Goal: Communication & Community: Answer question/provide support

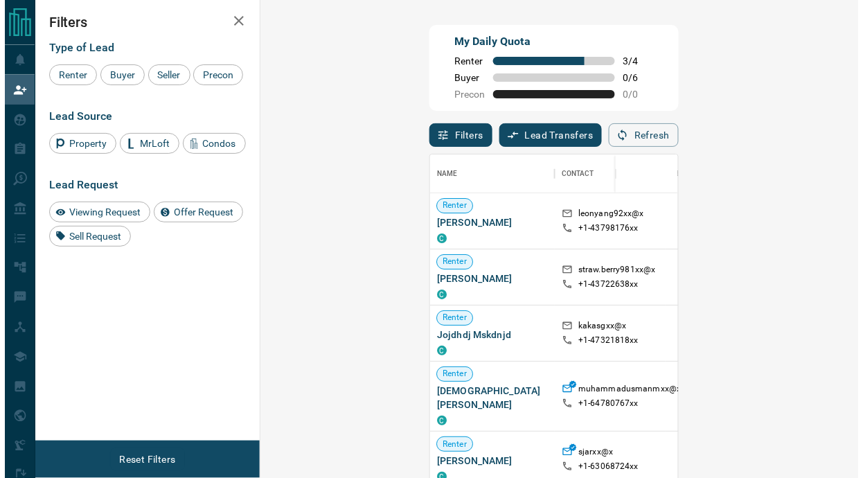
scroll to position [10, 10]
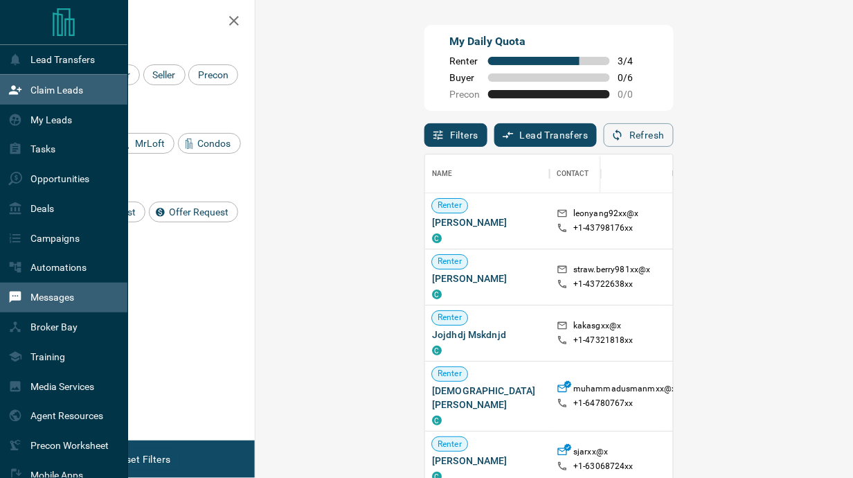
click at [40, 297] on p "Messages" at bounding box center [52, 297] width 44 height 11
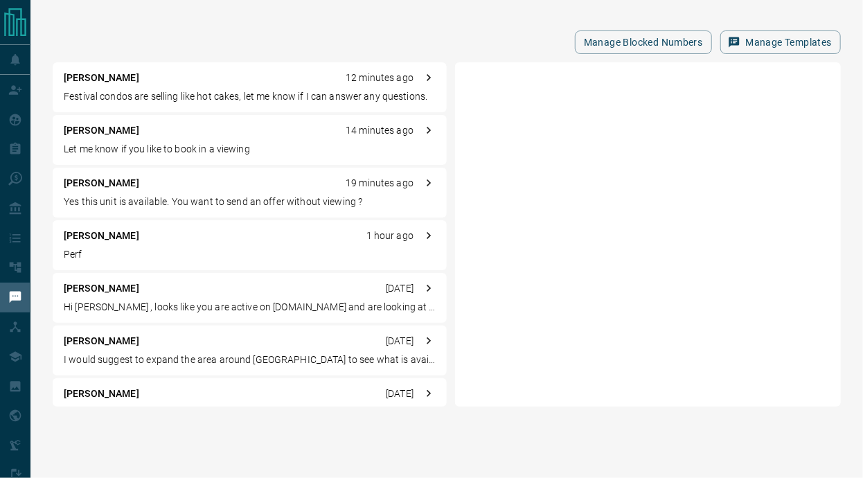
click at [260, 94] on p "Festival condos are selling like hot cakes, let me know if I can answer any que…" at bounding box center [250, 96] width 372 height 15
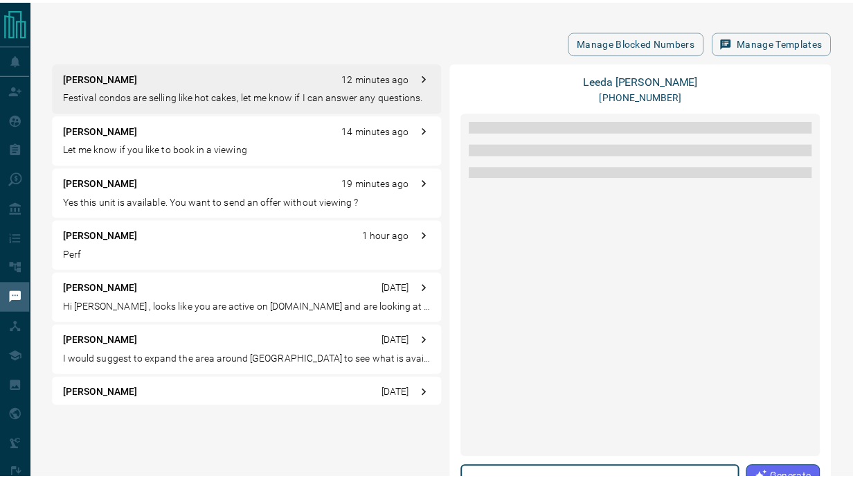
scroll to position [6, 0]
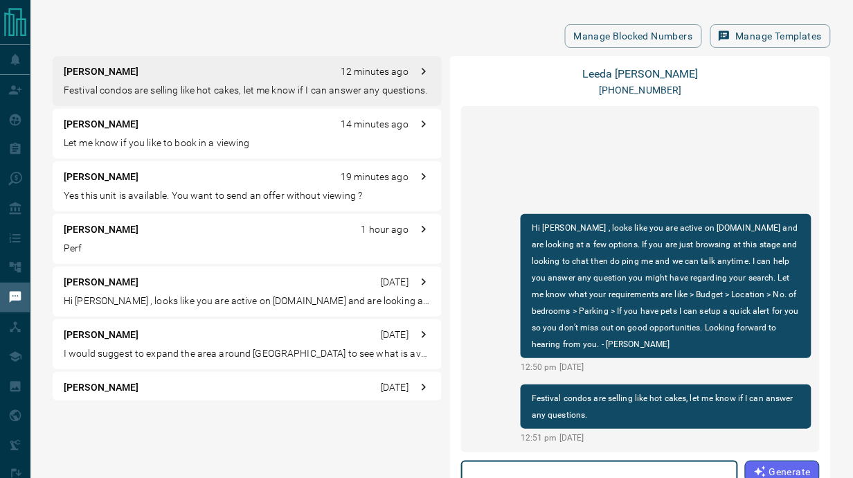
click at [143, 289] on div "[PERSON_NAME] [DATE] Hi [PERSON_NAME] , looks like you are active on [DOMAIN_NA…" at bounding box center [247, 292] width 389 height 50
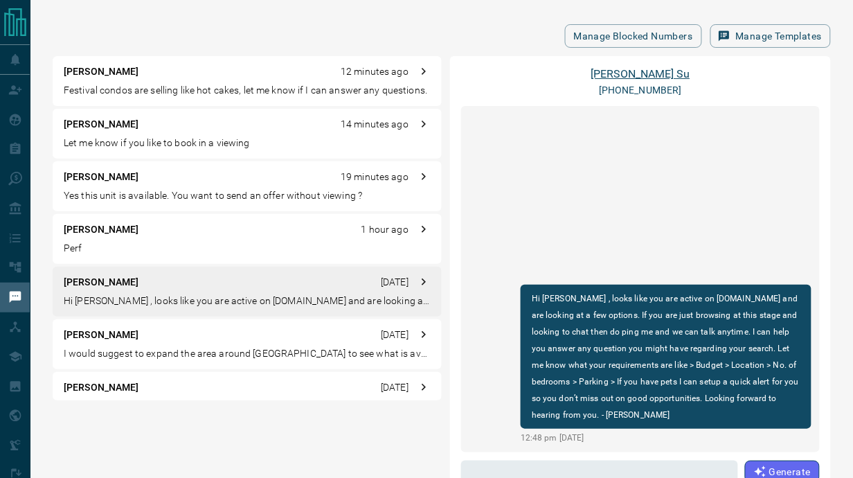
click at [624, 70] on link "[PERSON_NAME]" at bounding box center [640, 73] width 99 height 13
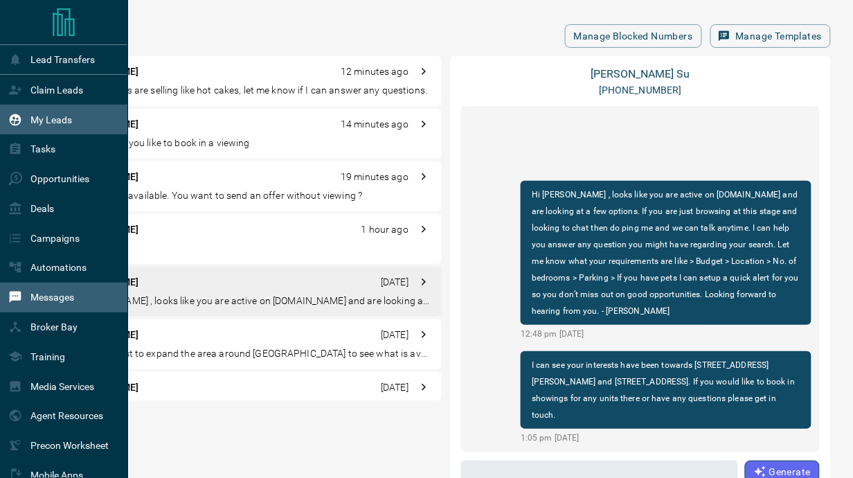
click at [63, 116] on p "My Leads" at bounding box center [51, 119] width 42 height 11
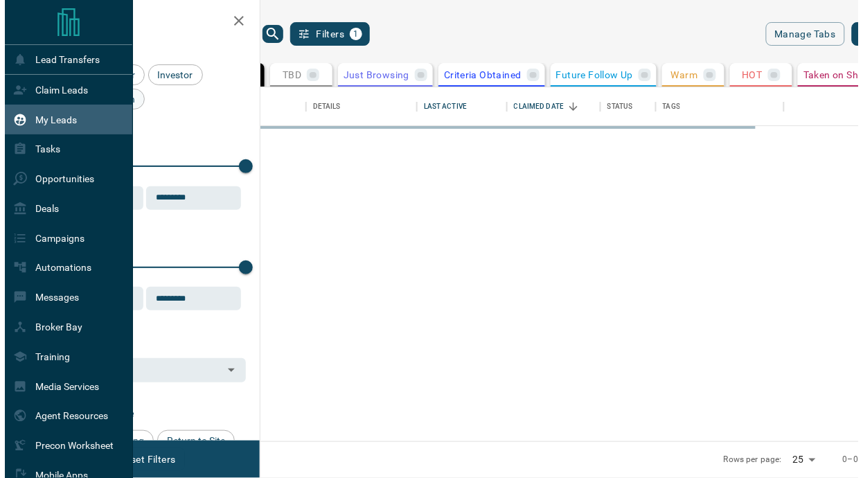
scroll to position [344, 571]
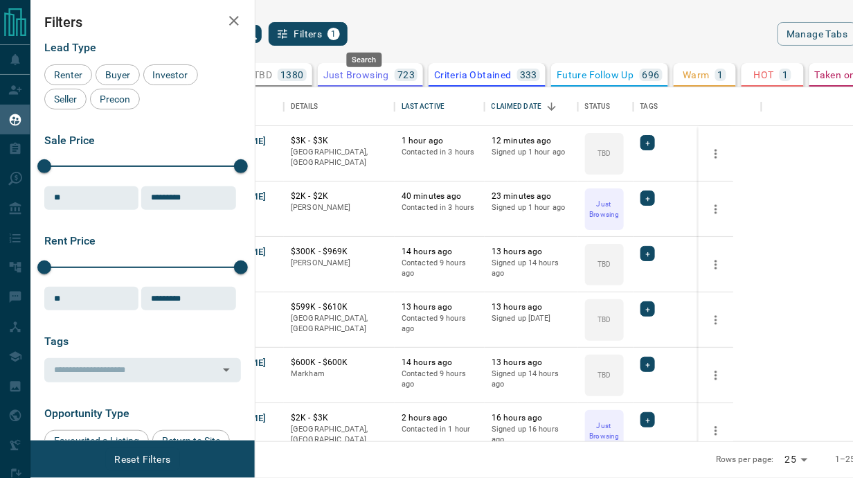
click at [257, 36] on icon "search button" at bounding box center [251, 34] width 12 height 12
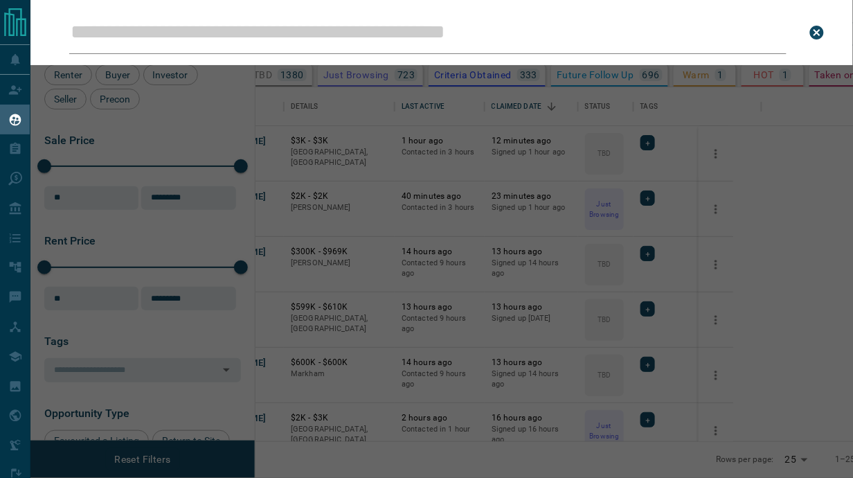
click at [305, 39] on input "Leads Search Bar" at bounding box center [427, 32] width 717 height 43
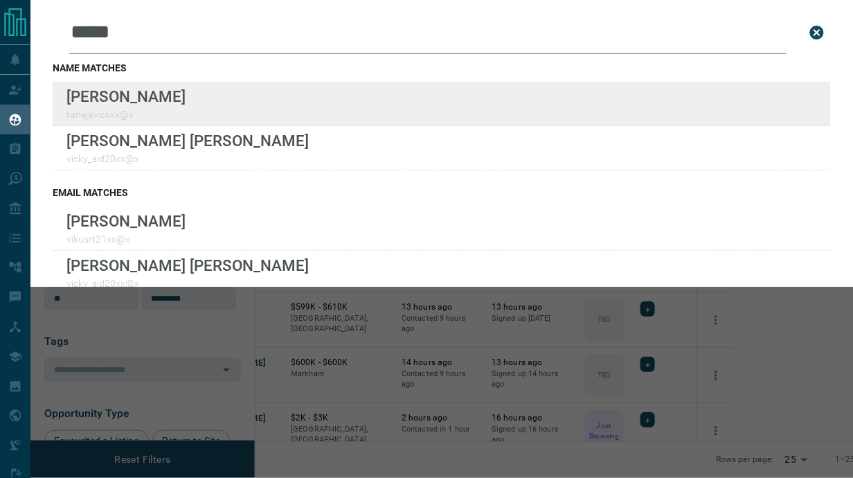
type input "*****"
click at [0, 0] on div "Lead Transfers Claim Leads My Leads Tasks Opportunities Deals Campaigns Automat…" at bounding box center [426, 238] width 853 height 477
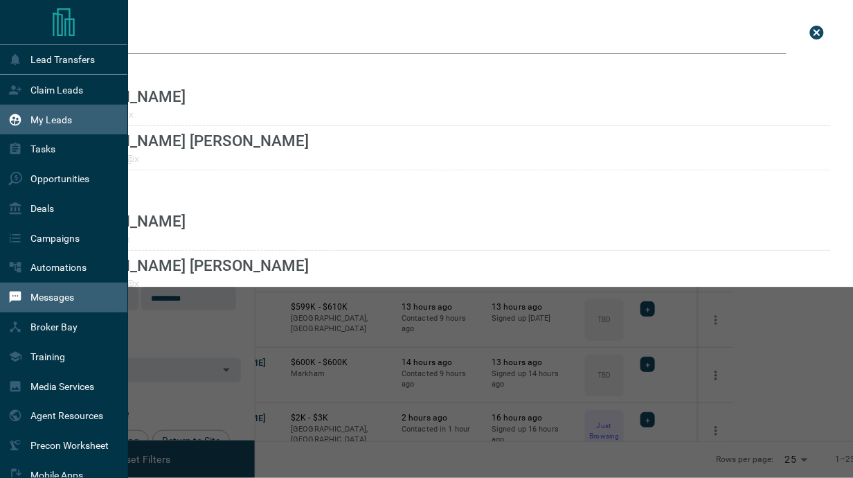
click at [46, 302] on p "Messages" at bounding box center [52, 297] width 44 height 11
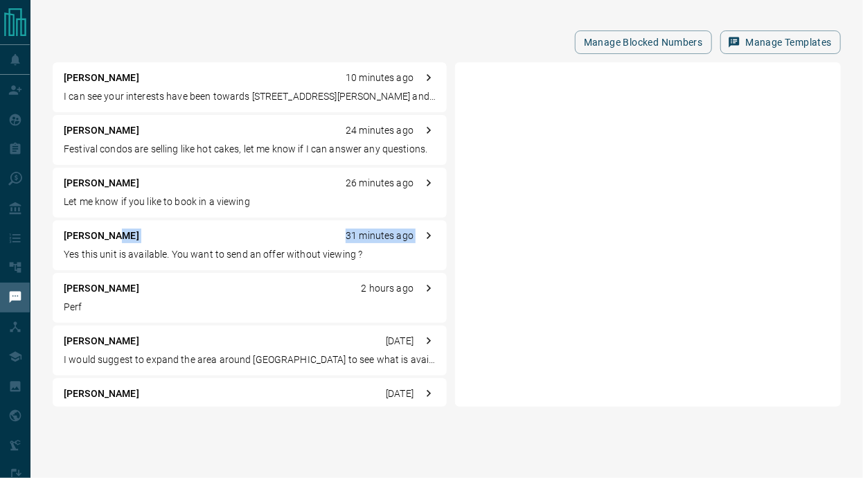
click at [145, 244] on div "[PERSON_NAME] 31 minutes ago Yes this unit is available. You want to send an of…" at bounding box center [250, 245] width 394 height 50
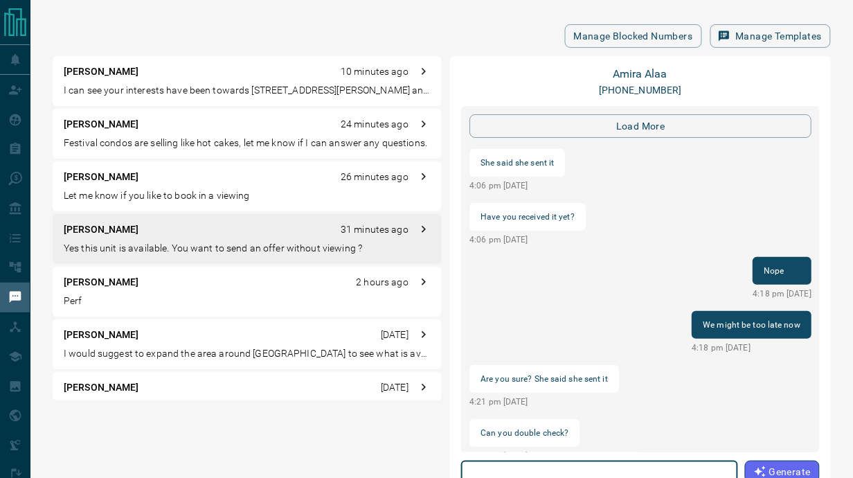
scroll to position [1546, 0]
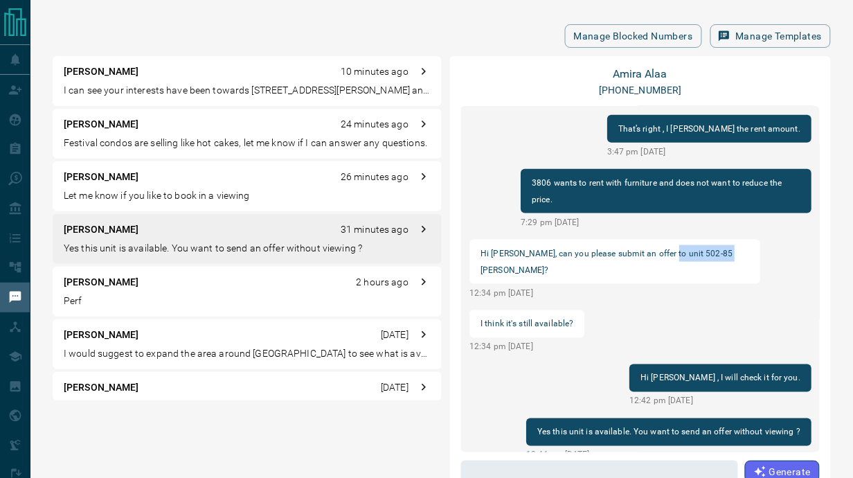
drag, startPoint x: 663, startPoint y: 250, endPoint x: 731, endPoint y: 252, distance: 67.9
click at [731, 252] on p "Hi [PERSON_NAME], can you please submit an offer to unit 502-85 [PERSON_NAME]?" at bounding box center [615, 261] width 269 height 33
copy p "502-85 [PERSON_NAME]?"
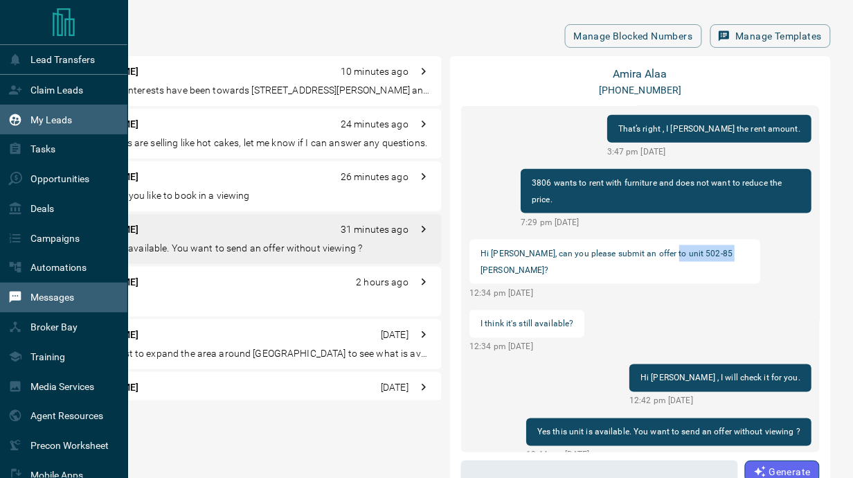
click at [62, 123] on p "My Leads" at bounding box center [51, 119] width 42 height 11
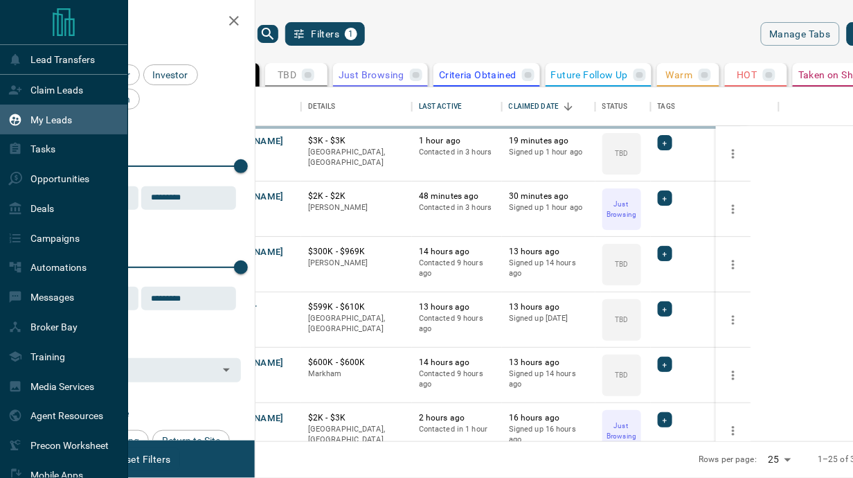
scroll to position [344, 571]
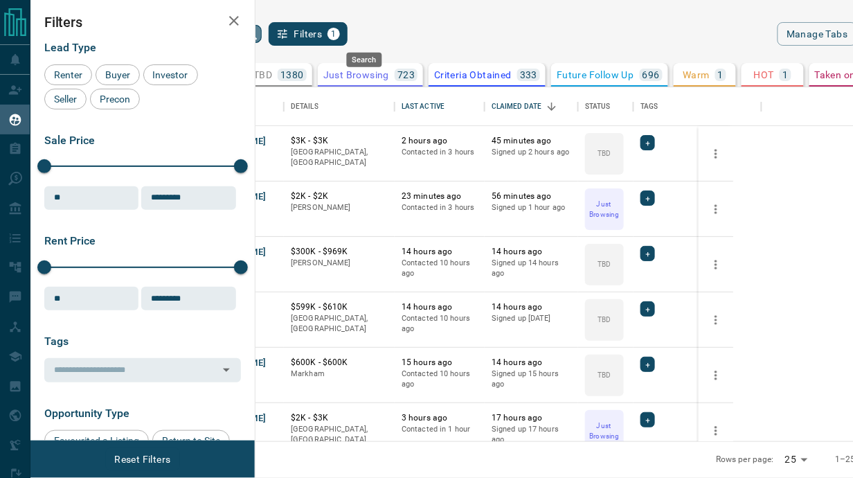
click at [260, 37] on icon "search button" at bounding box center [251, 34] width 17 height 17
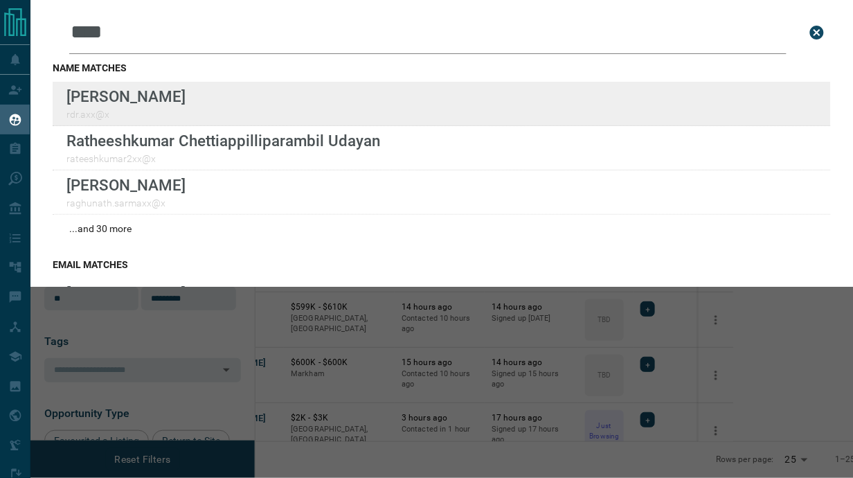
type input "****"
click at [0, 0] on div "Lead Transfers Claim Leads My Leads Tasks Opportunities Deals Campaigns Automat…" at bounding box center [426, 238] width 853 height 477
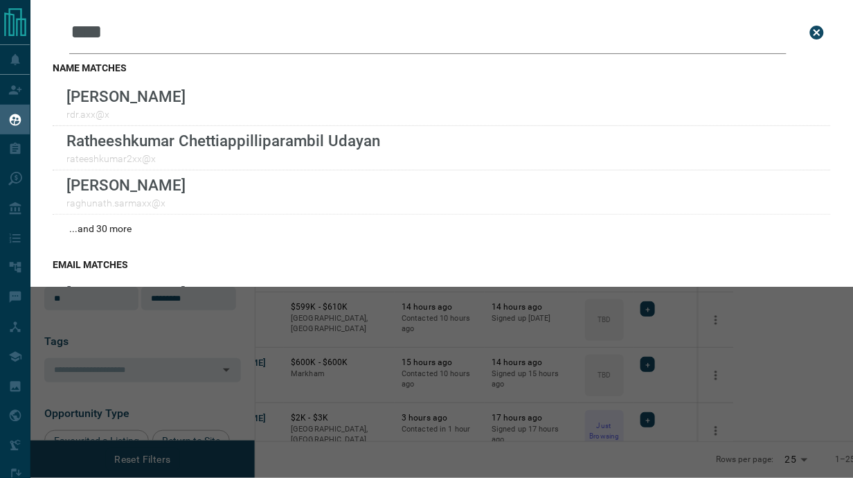
click at [817, 26] on icon "close search bar" at bounding box center [817, 33] width 14 height 14
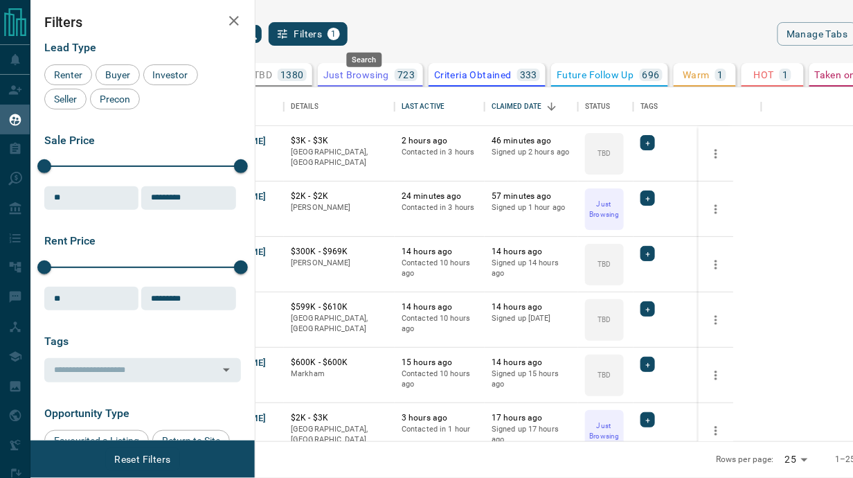
click at [260, 29] on icon "search button" at bounding box center [251, 34] width 17 height 17
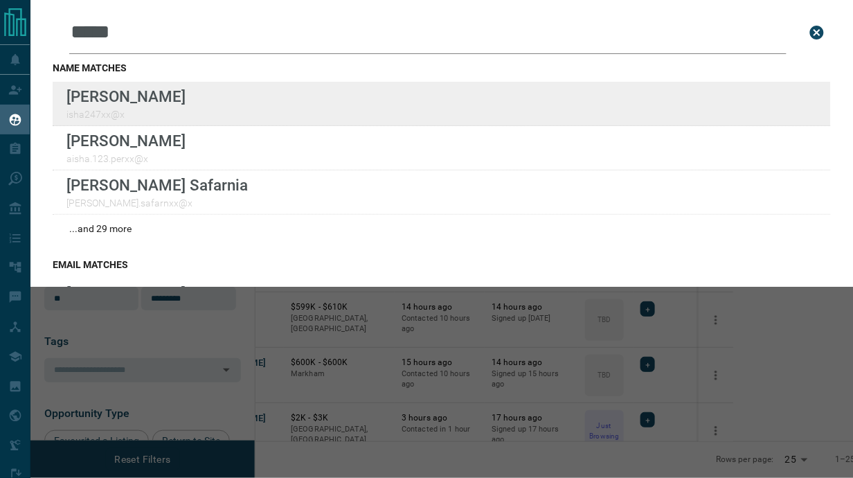
type input "*****"
click at [0, 0] on div "Lead Transfers Claim Leads My Leads Tasks Opportunities Deals Campaigns Automat…" at bounding box center [426, 238] width 853 height 477
